Goal: Task Accomplishment & Management: Use online tool/utility

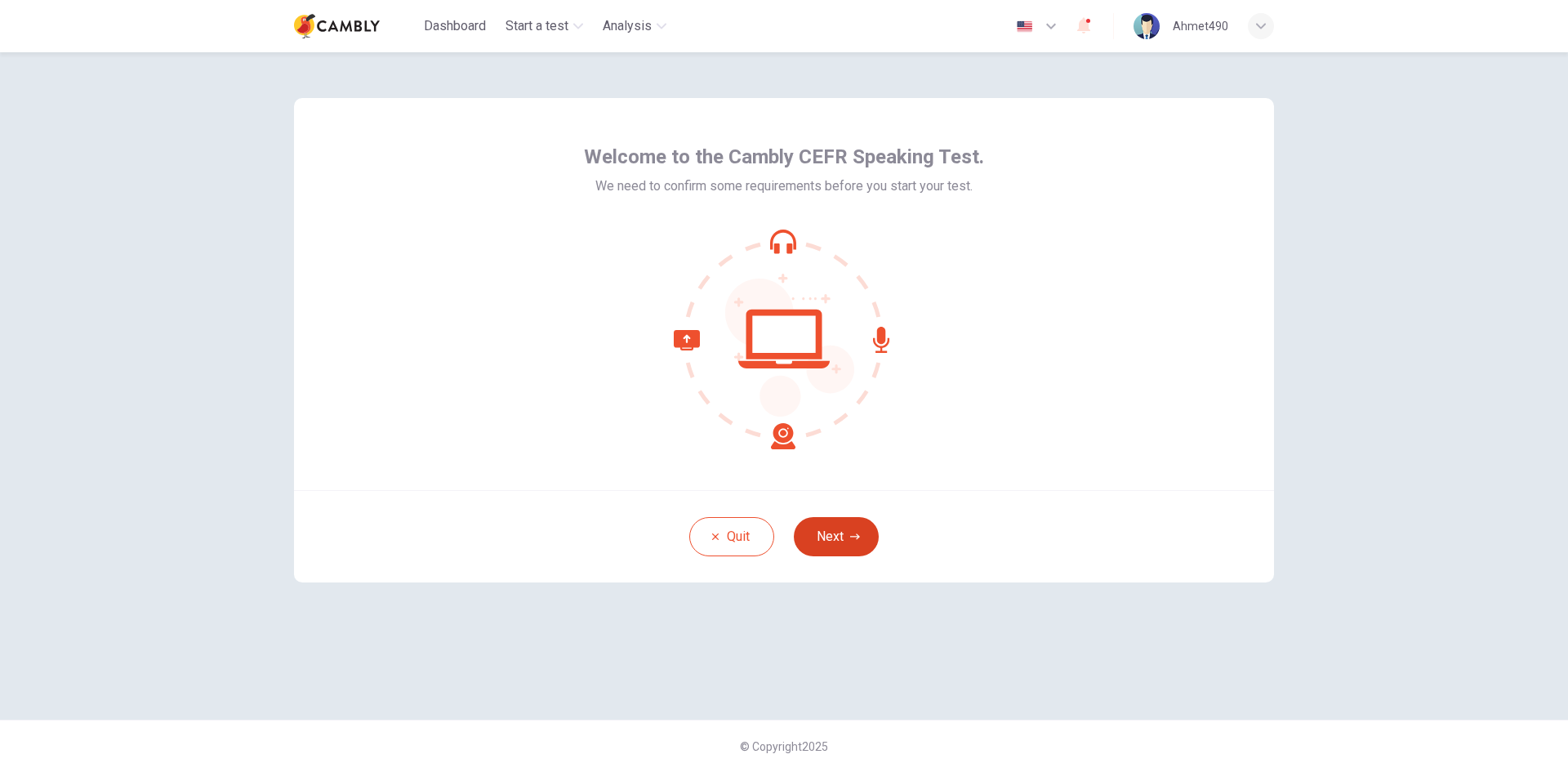
click at [836, 530] on button "Next" at bounding box center [836, 536] width 85 height 39
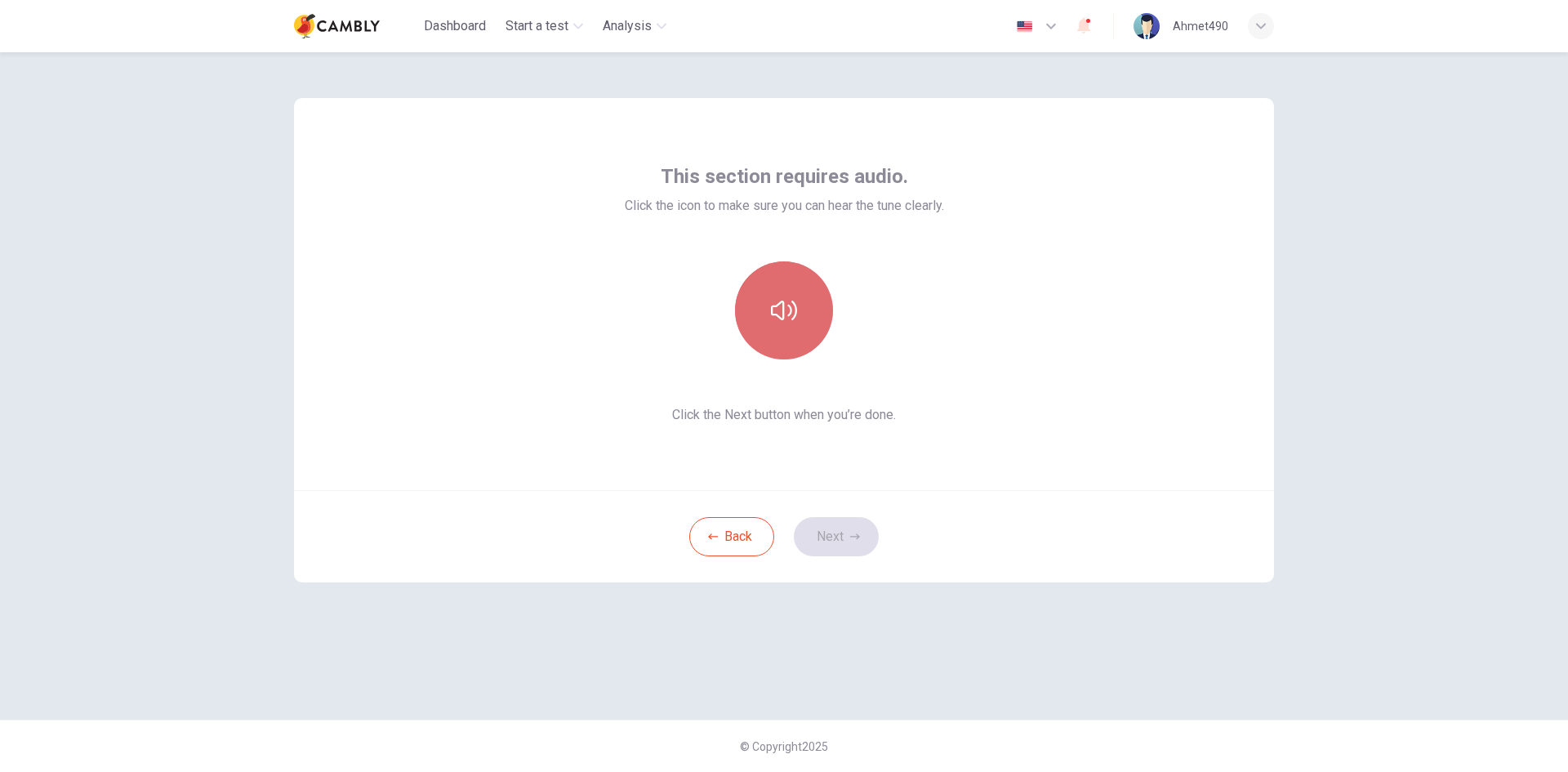
click at [775, 324] on button "button" at bounding box center [784, 310] width 98 height 98
click at [777, 325] on button "button" at bounding box center [784, 310] width 98 height 98
click at [752, 312] on button "button" at bounding box center [784, 310] width 98 height 98
click at [772, 315] on icon "button" at bounding box center [784, 310] width 26 height 26
click at [798, 308] on button "button" at bounding box center [784, 310] width 98 height 98
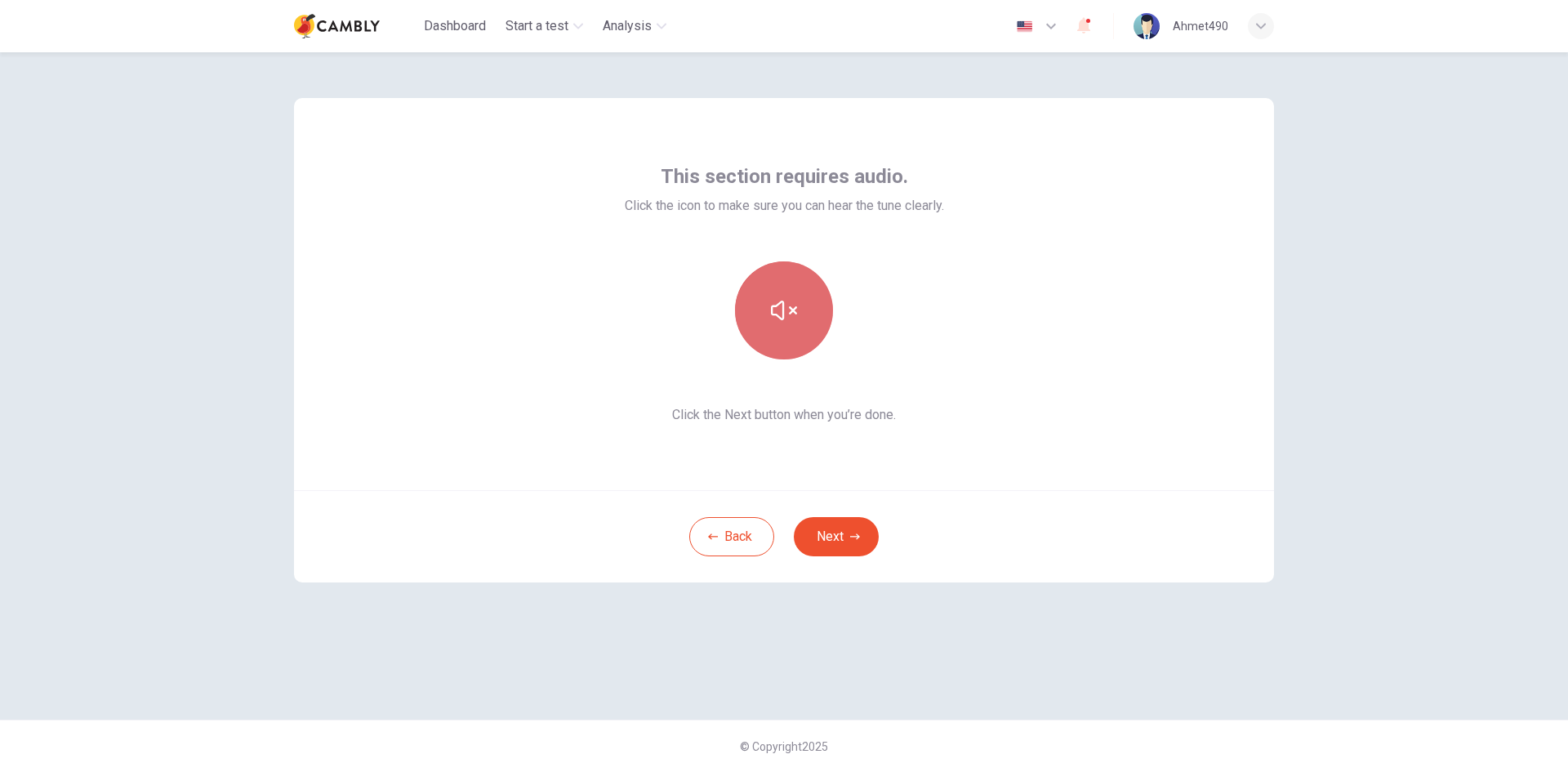
click at [802, 308] on button "button" at bounding box center [784, 310] width 98 height 98
click at [777, 315] on icon "button" at bounding box center [784, 310] width 26 height 26
click at [780, 319] on icon "button" at bounding box center [784, 310] width 26 height 26
click at [964, 366] on div "This section requires audio. Click the icon to make sure you can hear the tune …" at bounding box center [784, 294] width 980 height 392
click at [848, 537] on button "Next" at bounding box center [836, 536] width 85 height 39
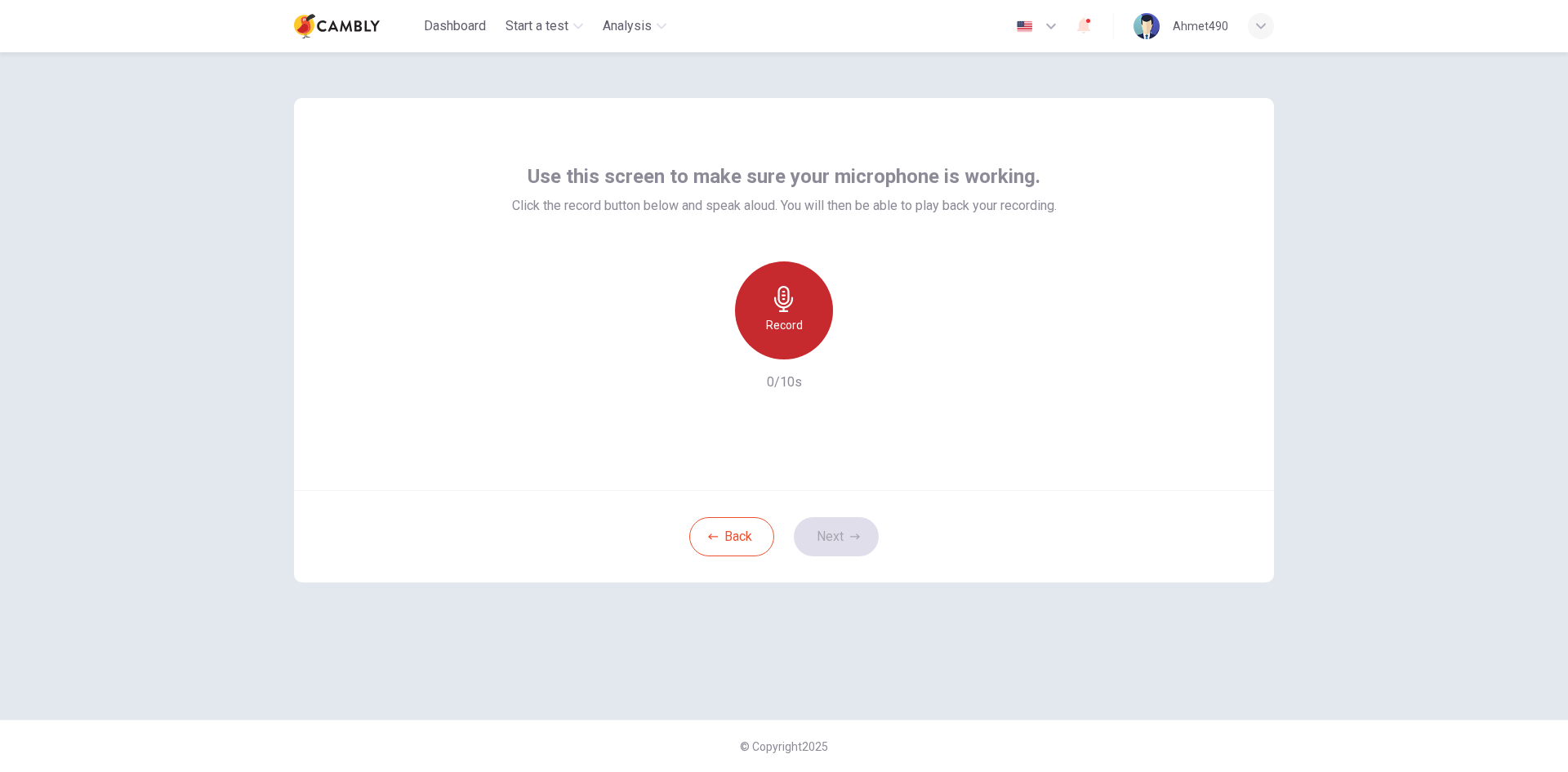
click at [796, 317] on h6 "Record" at bounding box center [784, 326] width 37 height 20
click at [771, 316] on div "Stop" at bounding box center [784, 310] width 98 height 98
click at [780, 320] on h6 "Record" at bounding box center [784, 326] width 37 height 20
click at [780, 317] on h6 "Stop" at bounding box center [784, 326] width 24 height 20
click at [800, 300] on div "Record" at bounding box center [784, 310] width 98 height 98
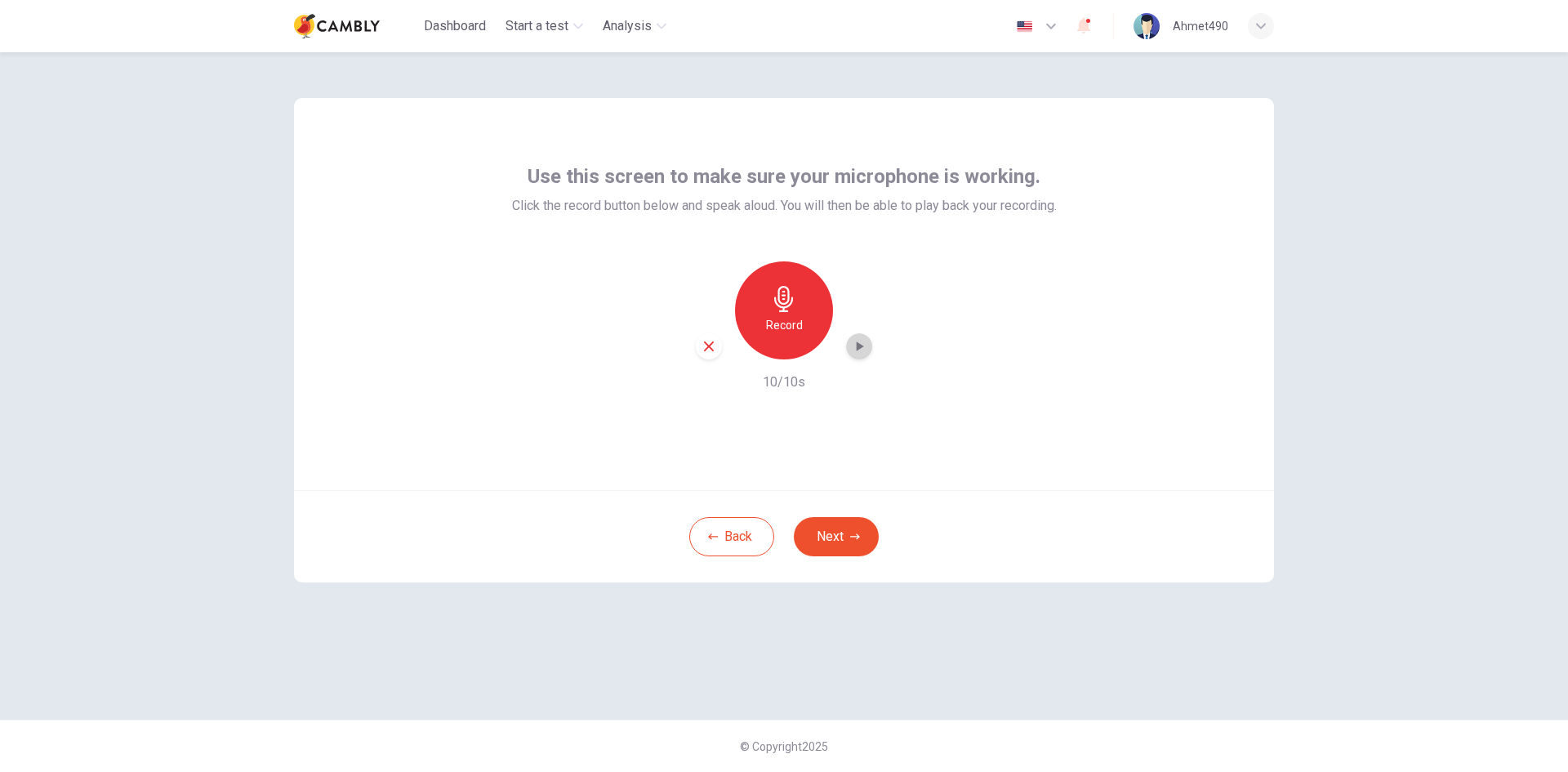
click at [862, 347] on icon "button" at bounding box center [861, 346] width 7 height 10
click at [858, 349] on icon "button" at bounding box center [861, 346] width 7 height 10
click at [843, 529] on button "Next" at bounding box center [836, 536] width 85 height 39
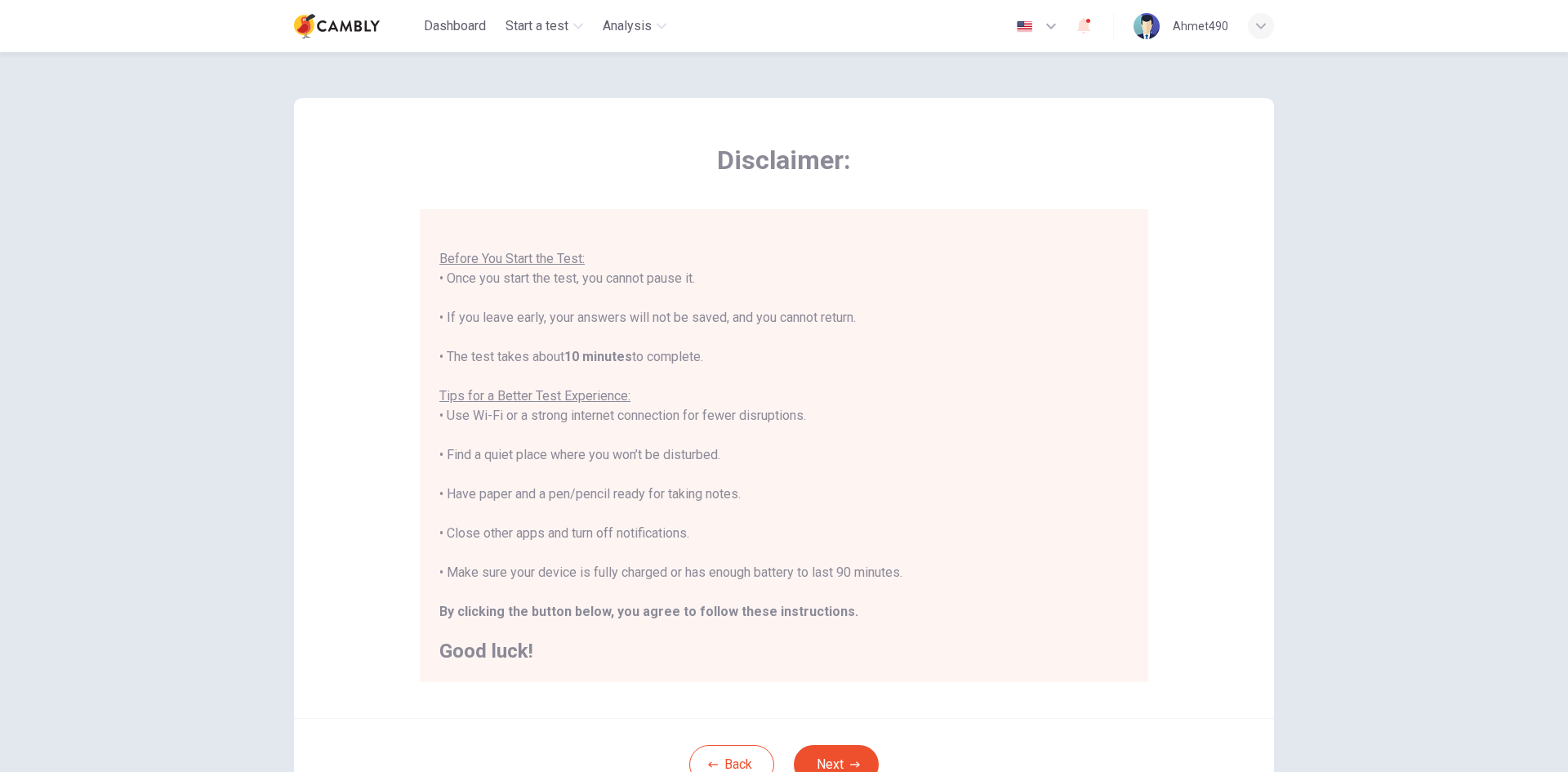
scroll to position [82, 0]
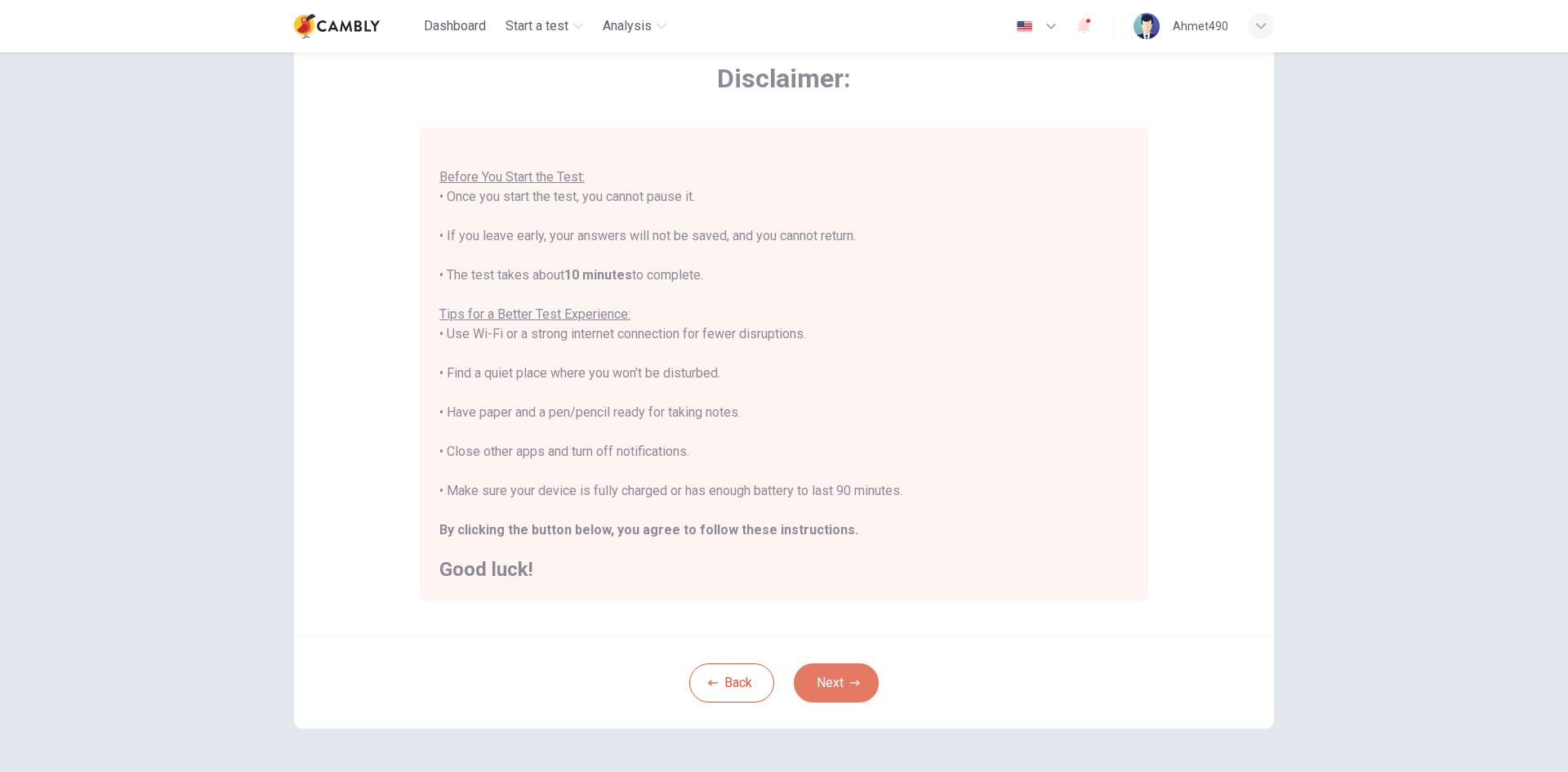
click at [826, 673] on button "Next" at bounding box center [836, 682] width 85 height 39
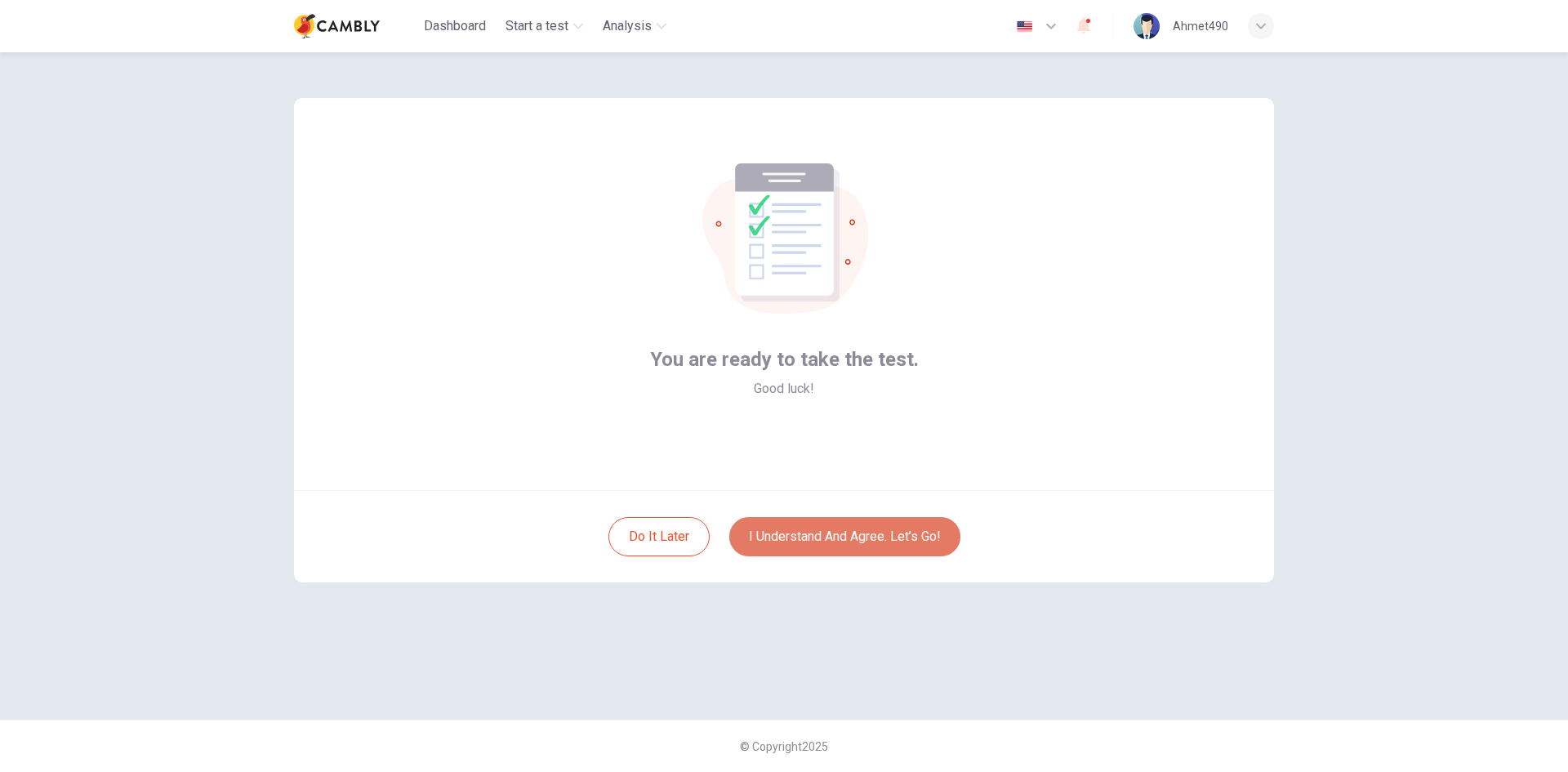
click at [866, 543] on button "I understand and agree. Let’s go!" at bounding box center [844, 536] width 231 height 39
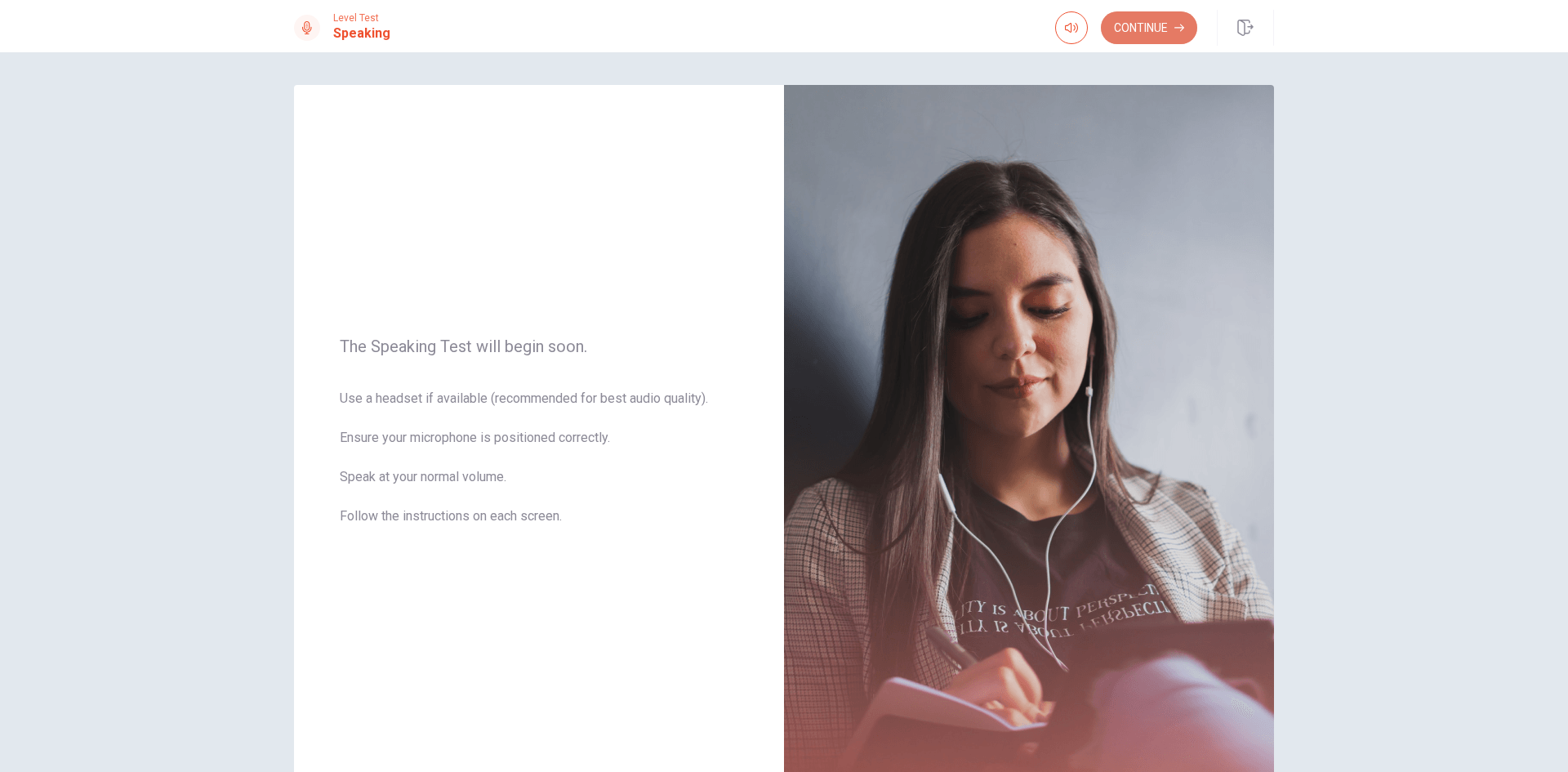
click at [1154, 31] on button "Continue" at bounding box center [1149, 28] width 96 height 33
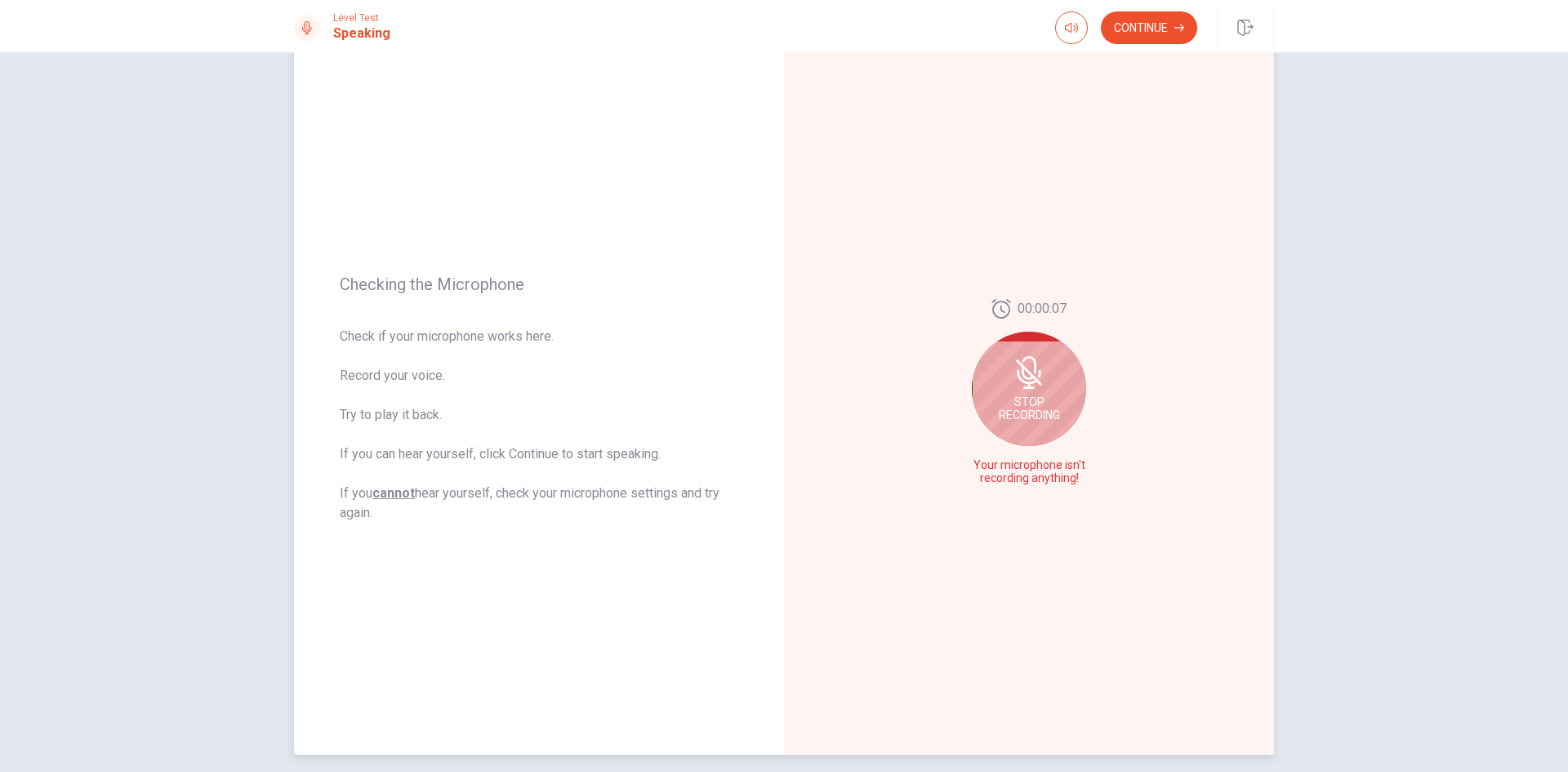
scroll to position [82, 0]
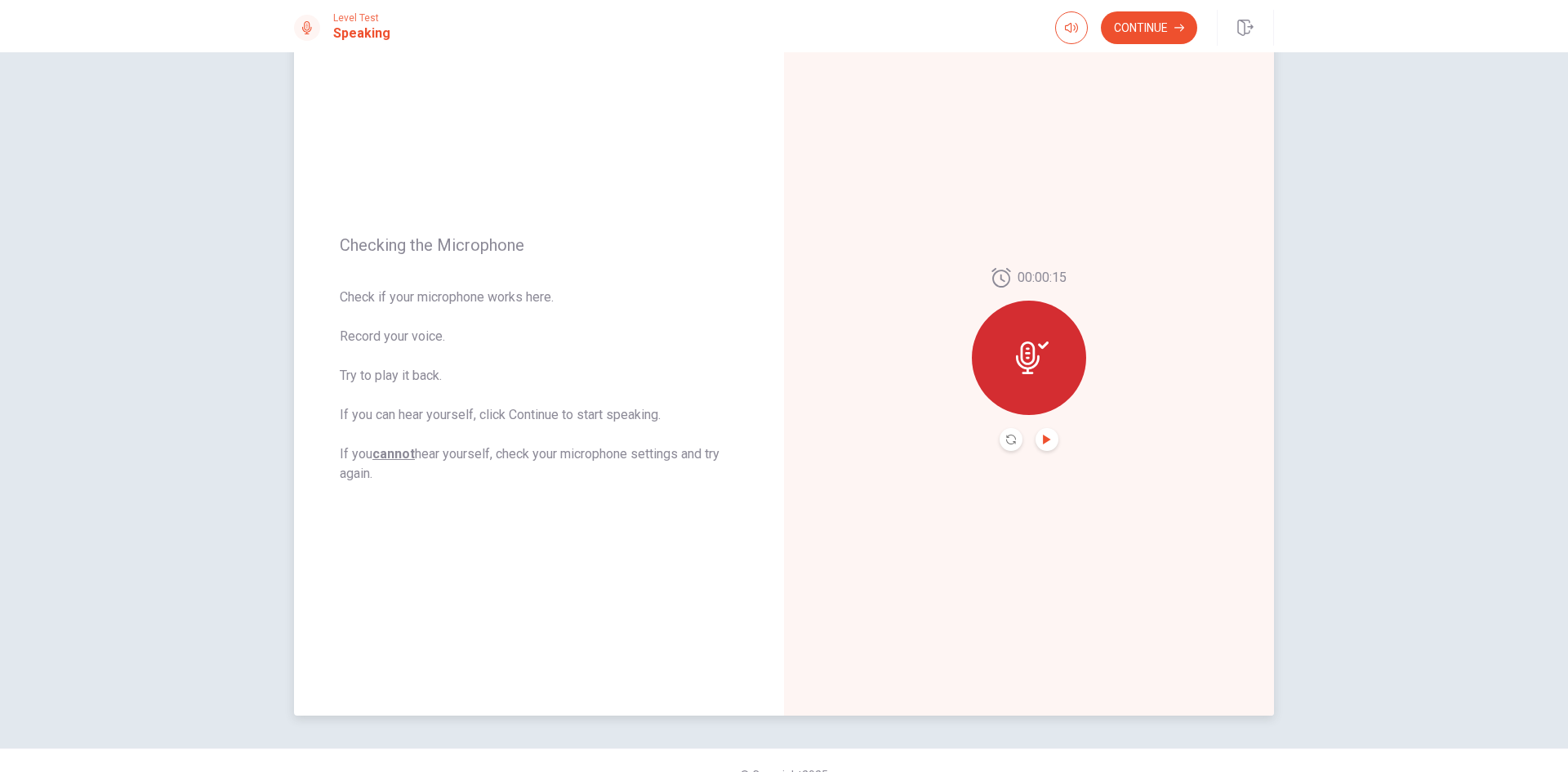
click at [1044, 438] on icon "Play Audio" at bounding box center [1047, 439] width 7 height 10
click at [1010, 440] on icon "Record Again" at bounding box center [1011, 439] width 10 height 10
click at [1038, 368] on icon at bounding box center [1029, 353] width 33 height 33
click at [1043, 441] on icon "Play Audio" at bounding box center [1047, 439] width 7 height 10
click at [1141, 34] on button "Continue" at bounding box center [1149, 28] width 96 height 33
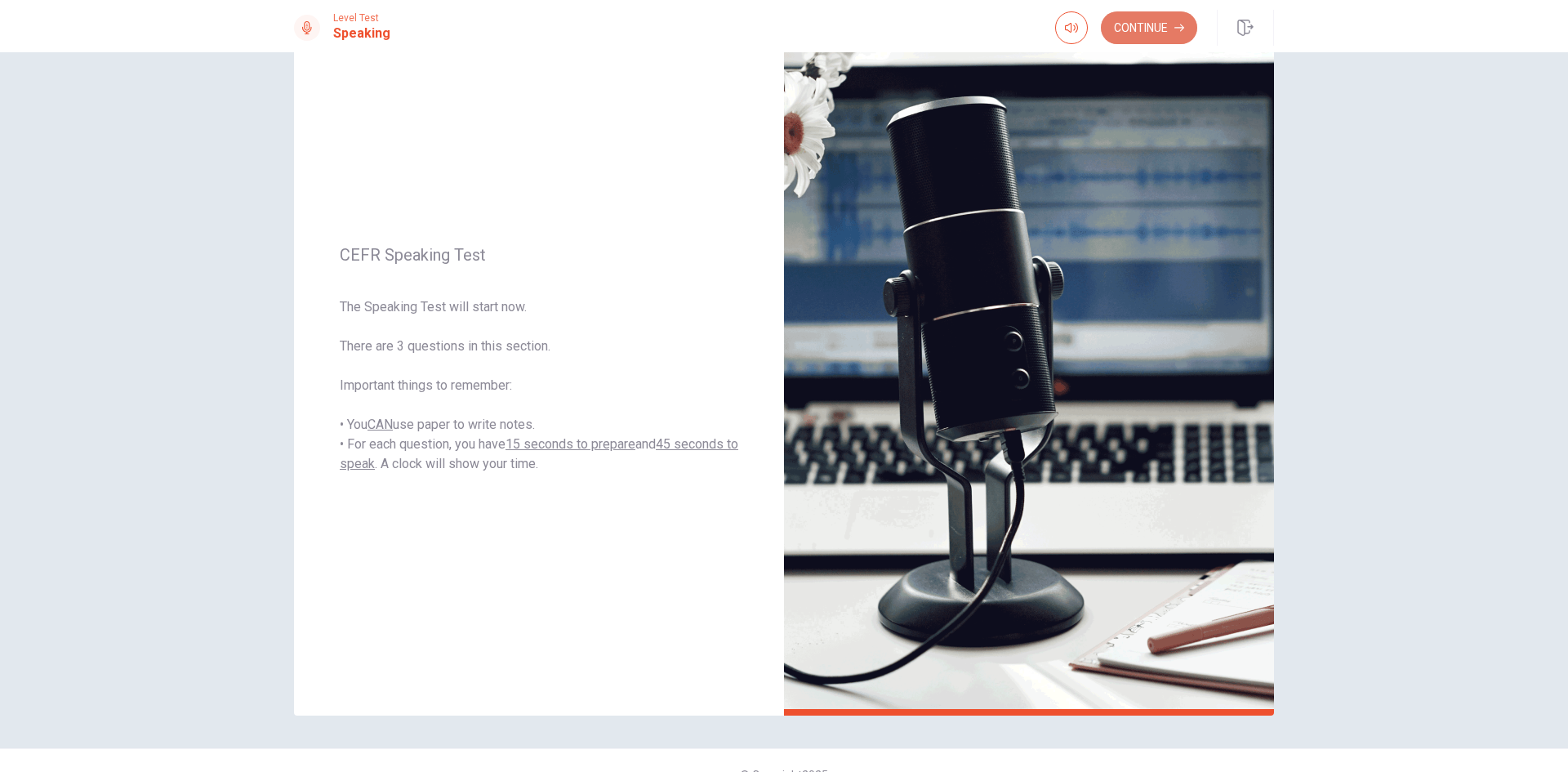
click at [1132, 30] on button "Continue" at bounding box center [1149, 28] width 96 height 33
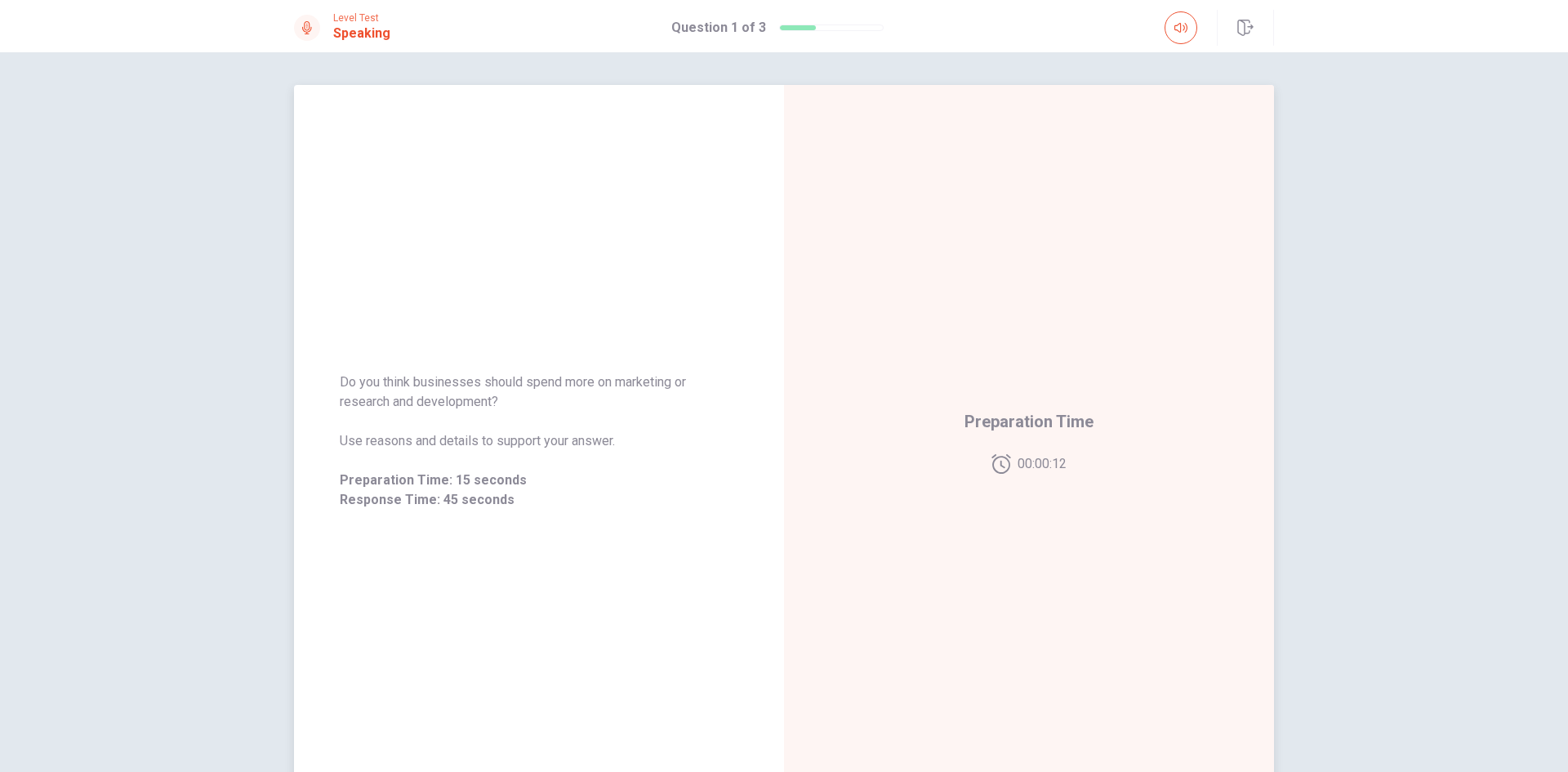
drag, startPoint x: 502, startPoint y: 404, endPoint x: 414, endPoint y: 401, distance: 88.1
click at [414, 401] on span "Do you think businesses should spend more on marketing or research and developm…" at bounding box center [540, 392] width 399 height 39
click at [484, 401] on span "Do you think businesses should spend more on marketing or research and developm…" at bounding box center [540, 392] width 399 height 39
drag, startPoint x: 495, startPoint y: 402, endPoint x: 356, endPoint y: 399, distance: 139.0
click at [374, 401] on span "Do you think businesses should spend more on marketing or research and developm…" at bounding box center [540, 392] width 399 height 39
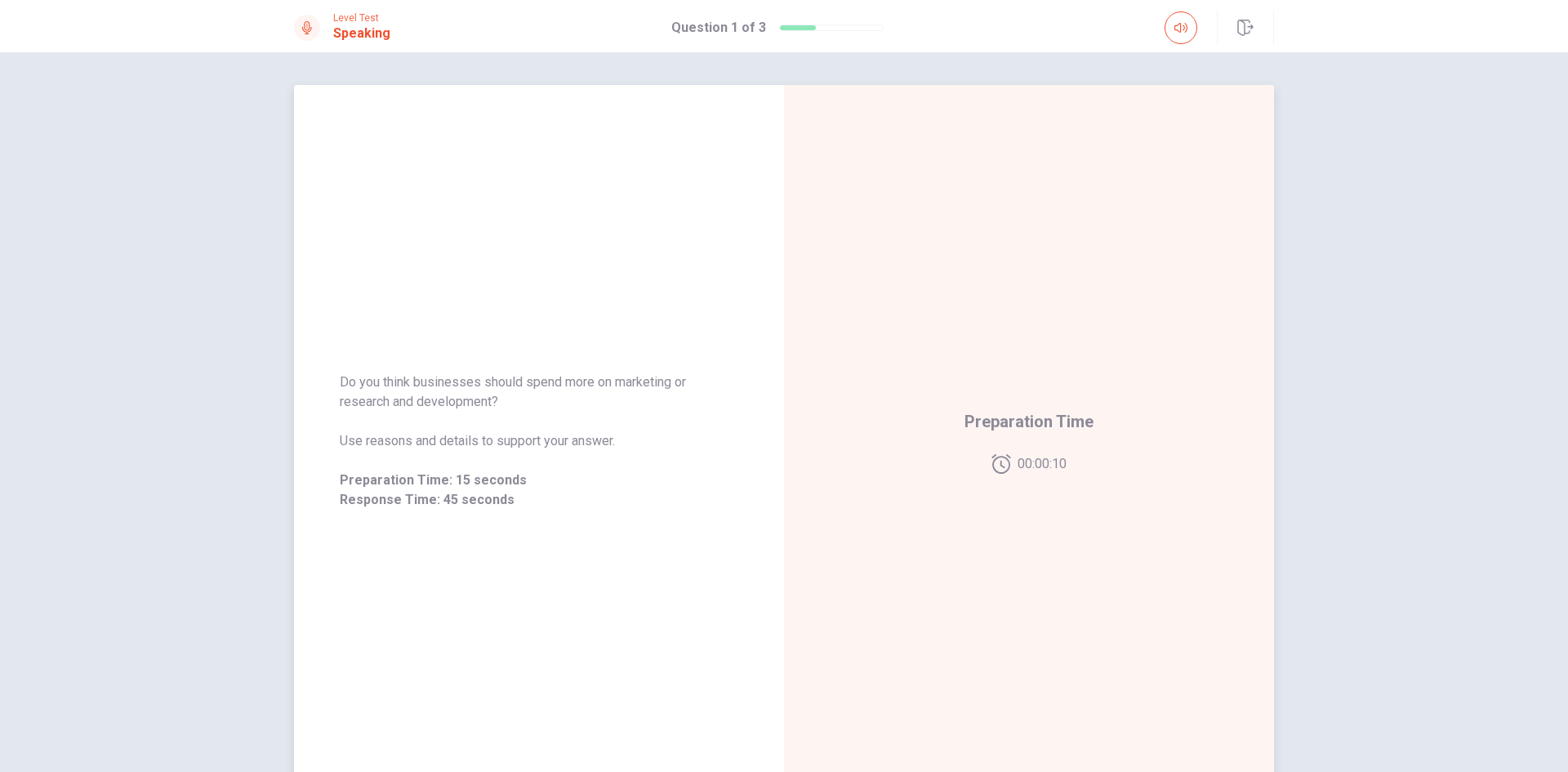
drag, startPoint x: 359, startPoint y: 397, endPoint x: 430, endPoint y: 406, distance: 71.6
click at [430, 406] on span "Do you think businesses should spend more on marketing or research and developm…" at bounding box center [540, 392] width 399 height 39
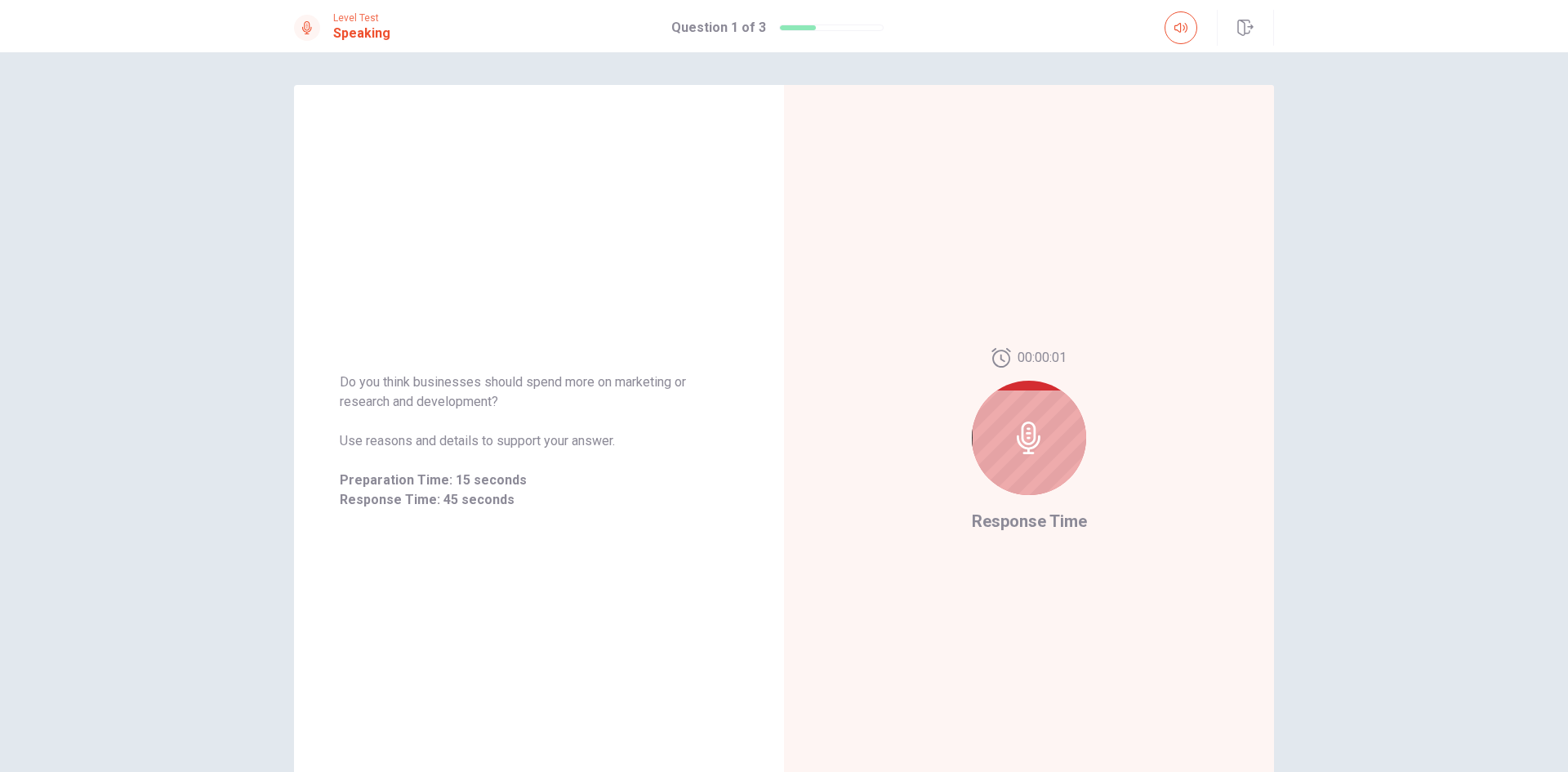
click at [200, 513] on div "Do you think businesses should spend more on marketing or research and developm…" at bounding box center [784, 412] width 1568 height 719
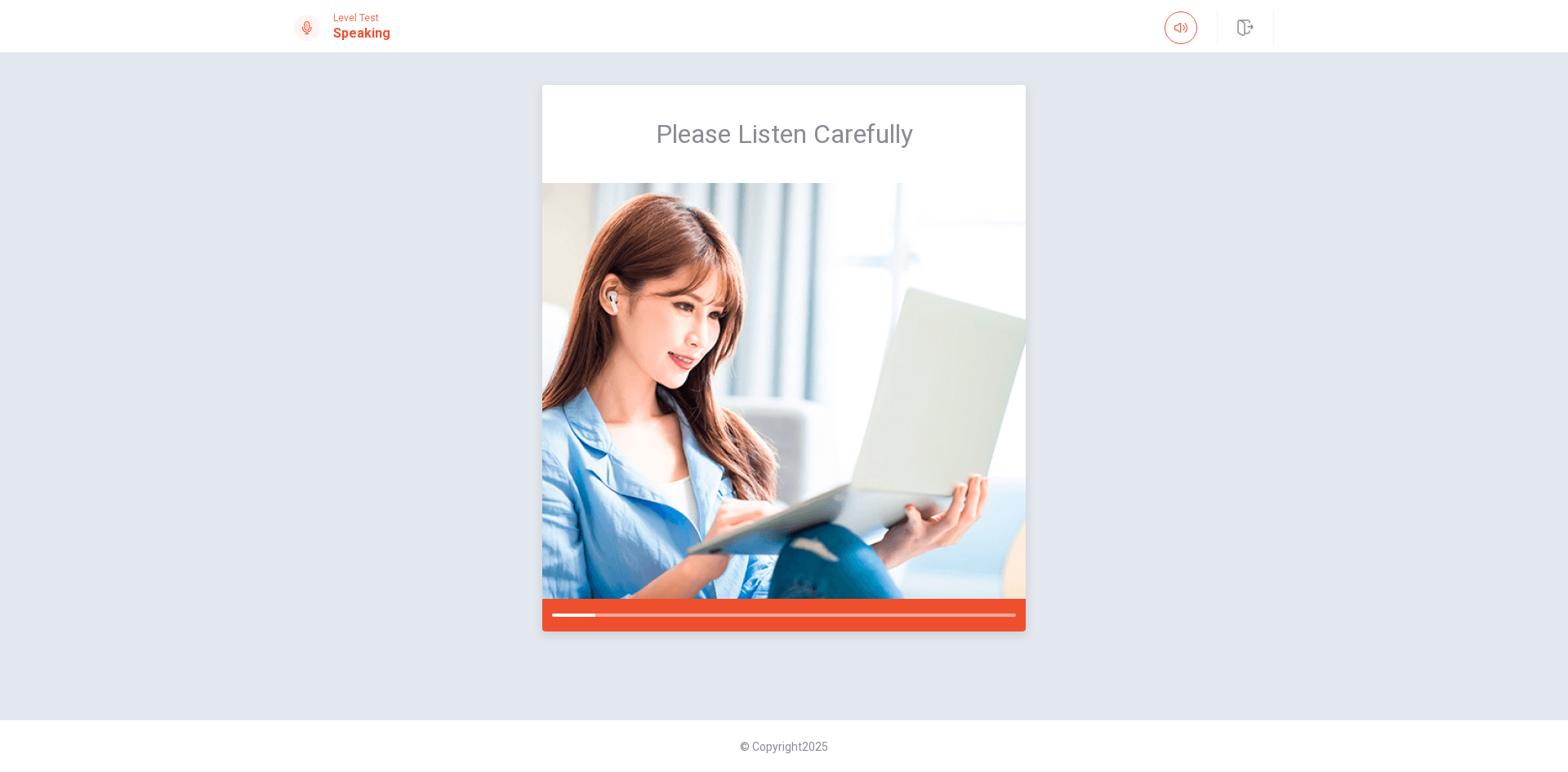
click at [730, 487] on img at bounding box center [784, 391] width 483 height 415
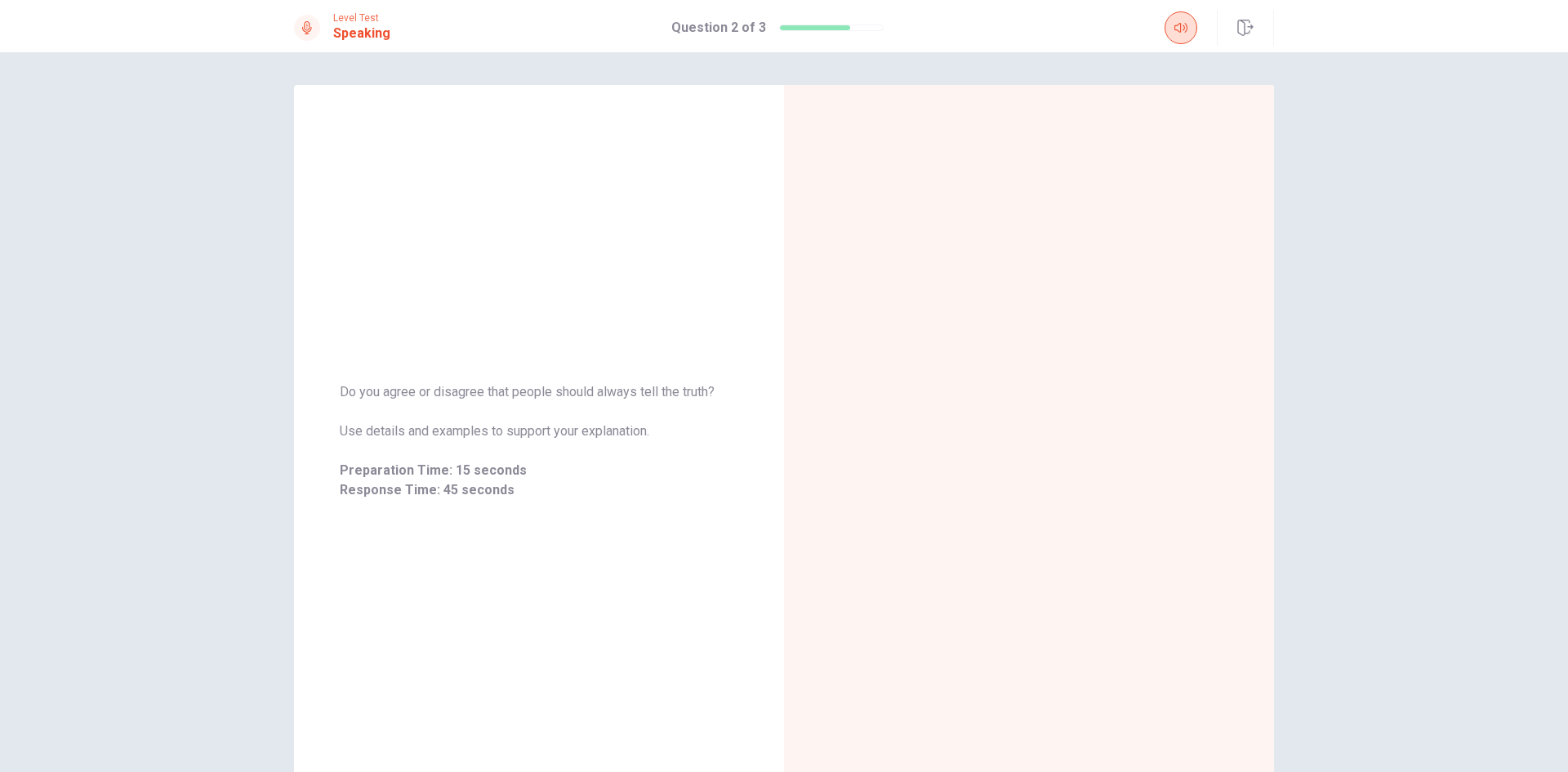
click at [1170, 24] on button "button" at bounding box center [1181, 28] width 33 height 33
click at [1183, 30] on icon "button" at bounding box center [1181, 27] width 13 height 10
click at [1248, 36] on button "button" at bounding box center [1245, 28] width 57 height 36
